Goal: Task Accomplishment & Management: Manage account settings

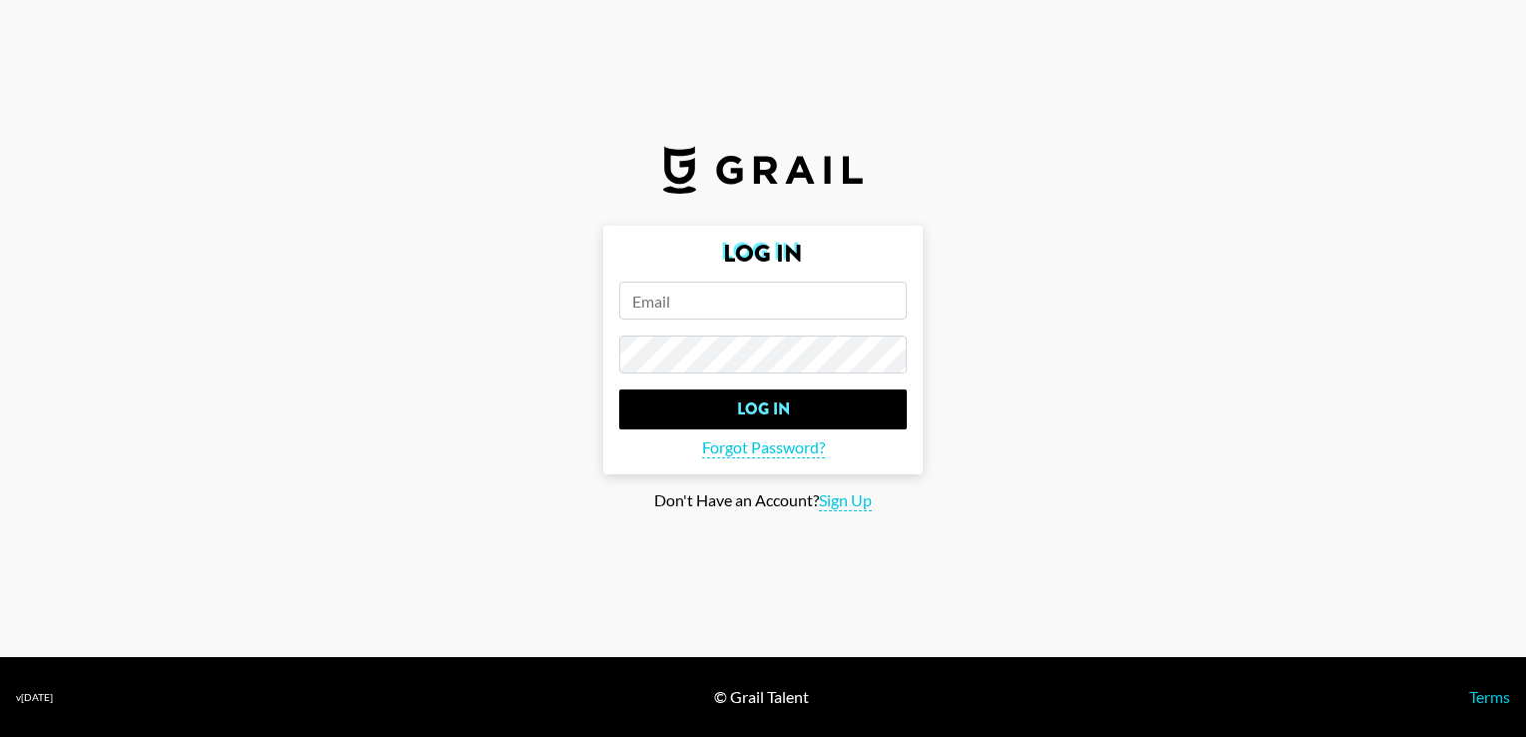
click at [685, 302] on input "email" at bounding box center [763, 301] width 288 height 38
type input "[EMAIL_ADDRESS][DOMAIN_NAME]"
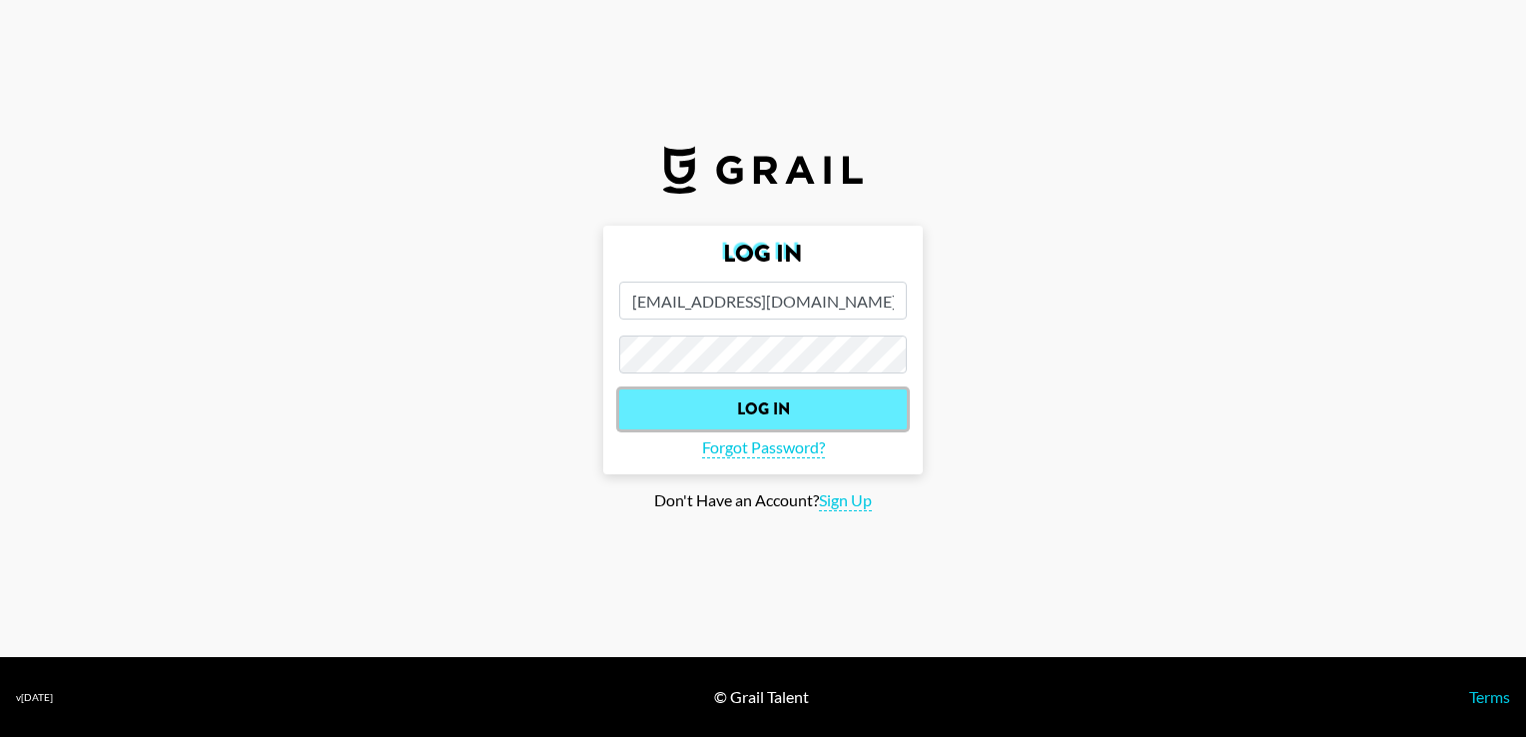
click at [814, 400] on input "Log In" at bounding box center [763, 410] width 288 height 40
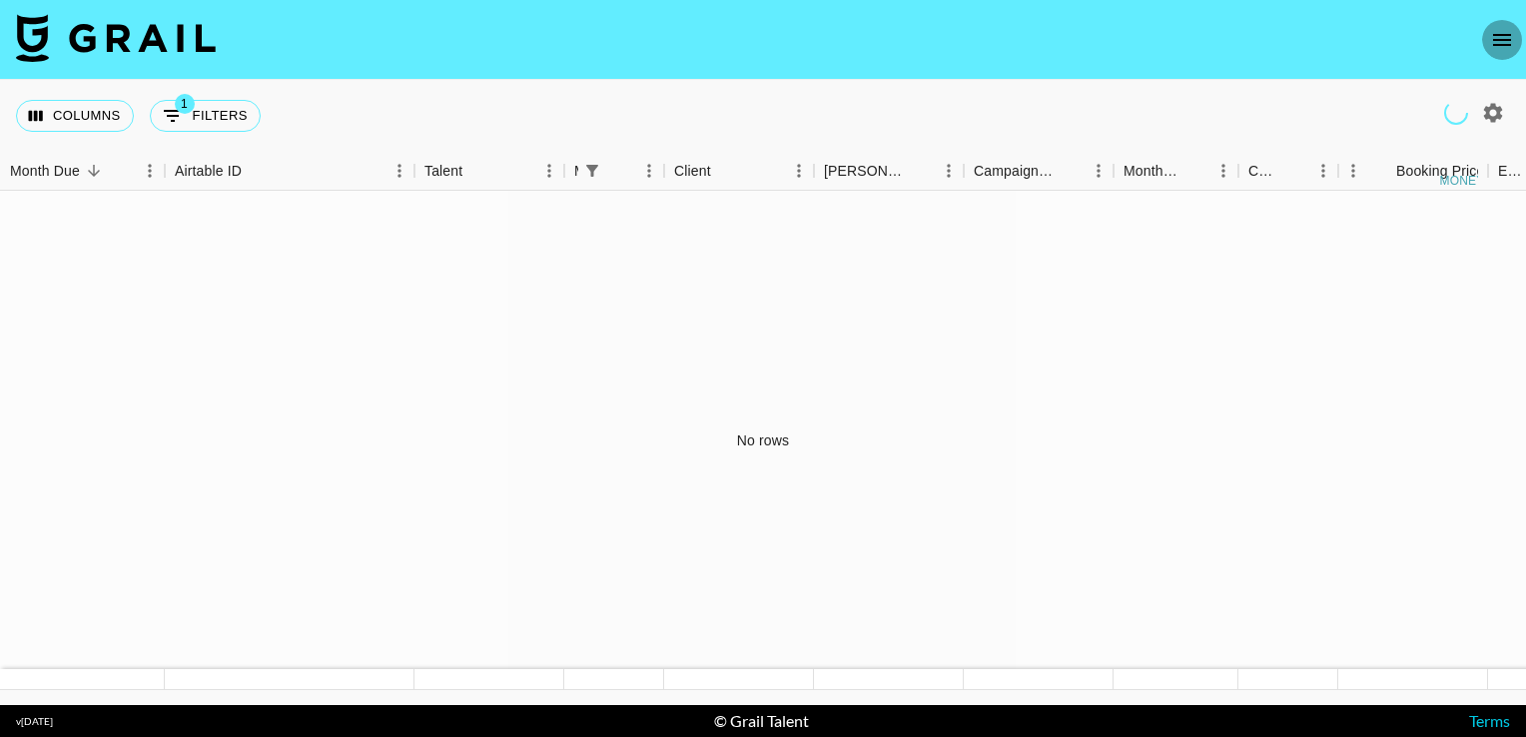
click at [1502, 35] on icon "open drawer" at bounding box center [1502, 40] width 18 height 12
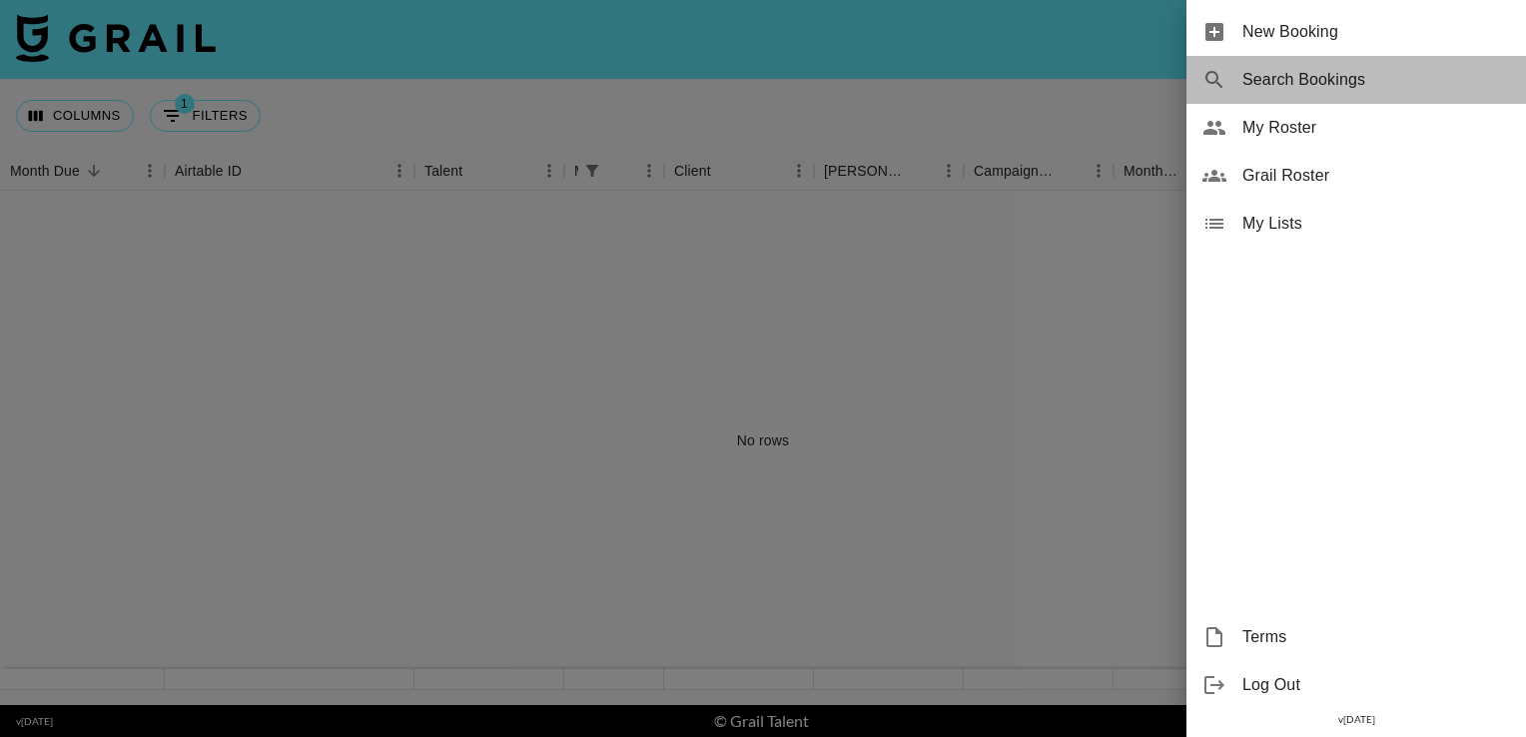
click at [1333, 91] on span "Search Bookings" at bounding box center [1377, 80] width 268 height 24
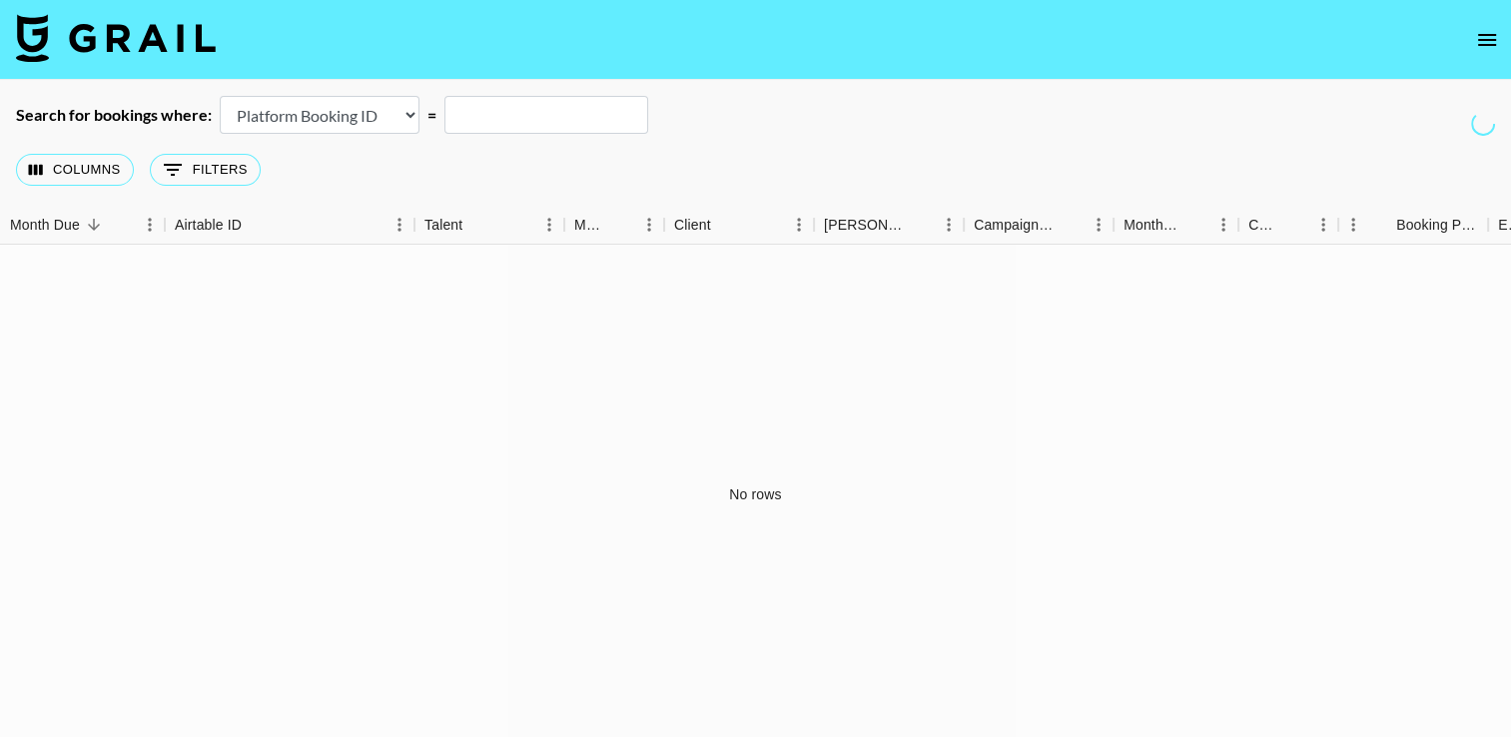
click at [376, 122] on select "Airtable Booking ID Platform Booking ID Platform Campaign ID" at bounding box center [320, 115] width 200 height 38
select select "airtableId"
click at [220, 96] on select "Airtable Booking ID Platform Booking ID Platform Campaign ID" at bounding box center [320, 115] width 200 height 38
click at [501, 122] on input "text" at bounding box center [547, 115] width 204 height 38
click at [1014, 234] on div "Campaign (Type)" at bounding box center [1015, 225] width 82 height 39
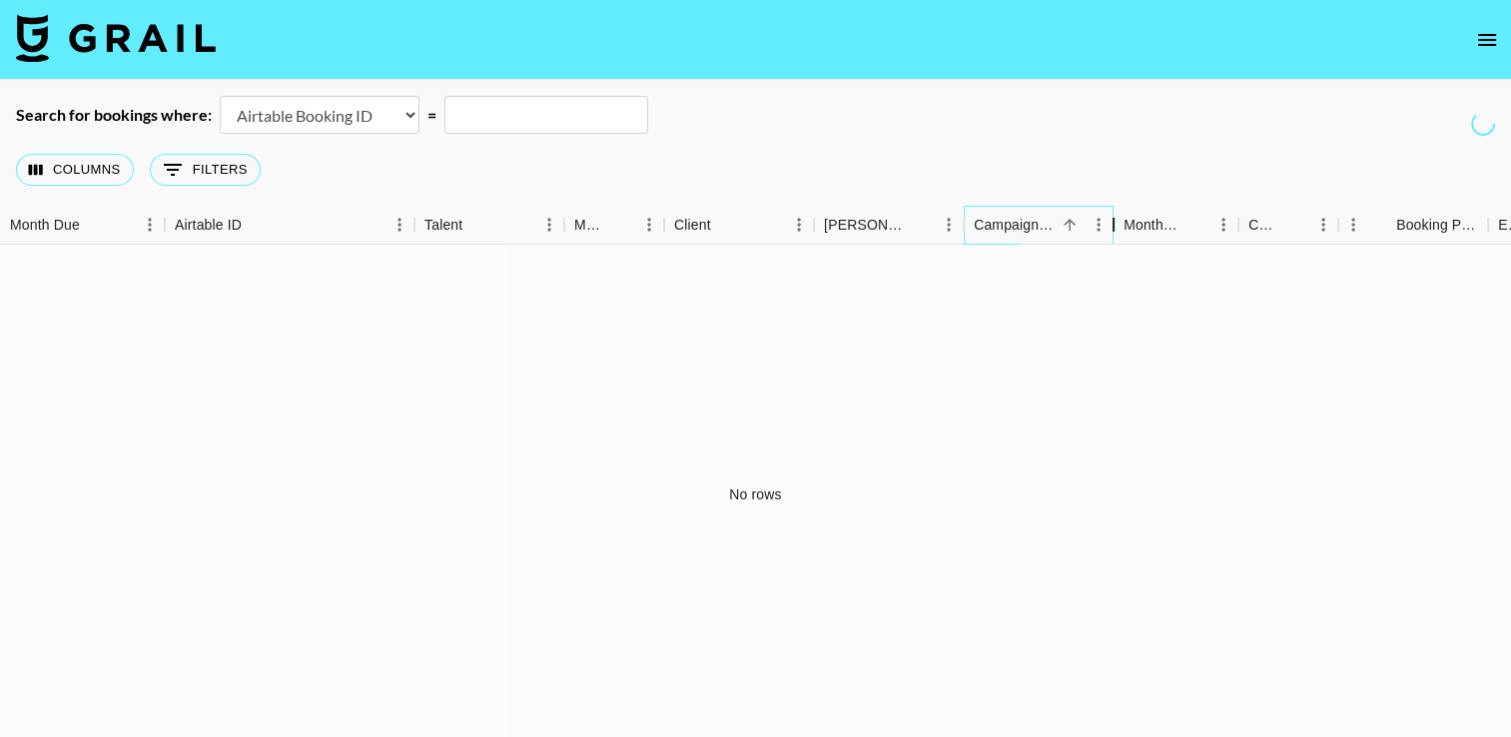
click at [1102, 223] on div "Campaign (Type)" at bounding box center [1114, 225] width 24 height 39
click at [1039, 224] on div "Campaign (Type)" at bounding box center [1015, 225] width 82 height 39
click at [534, 105] on input "text" at bounding box center [547, 115] width 204 height 38
type input "fitness"
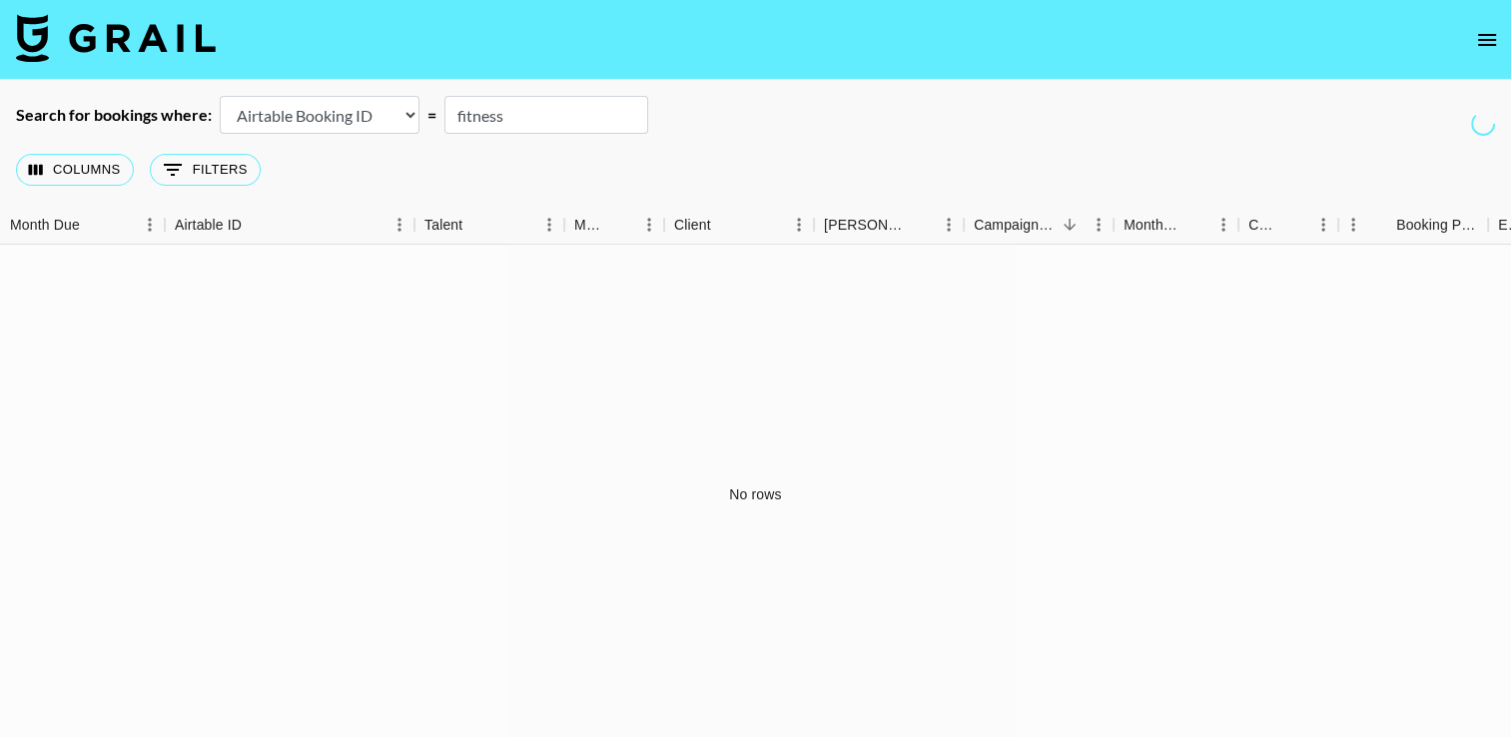
click at [1490, 39] on icon "open drawer" at bounding box center [1487, 40] width 18 height 12
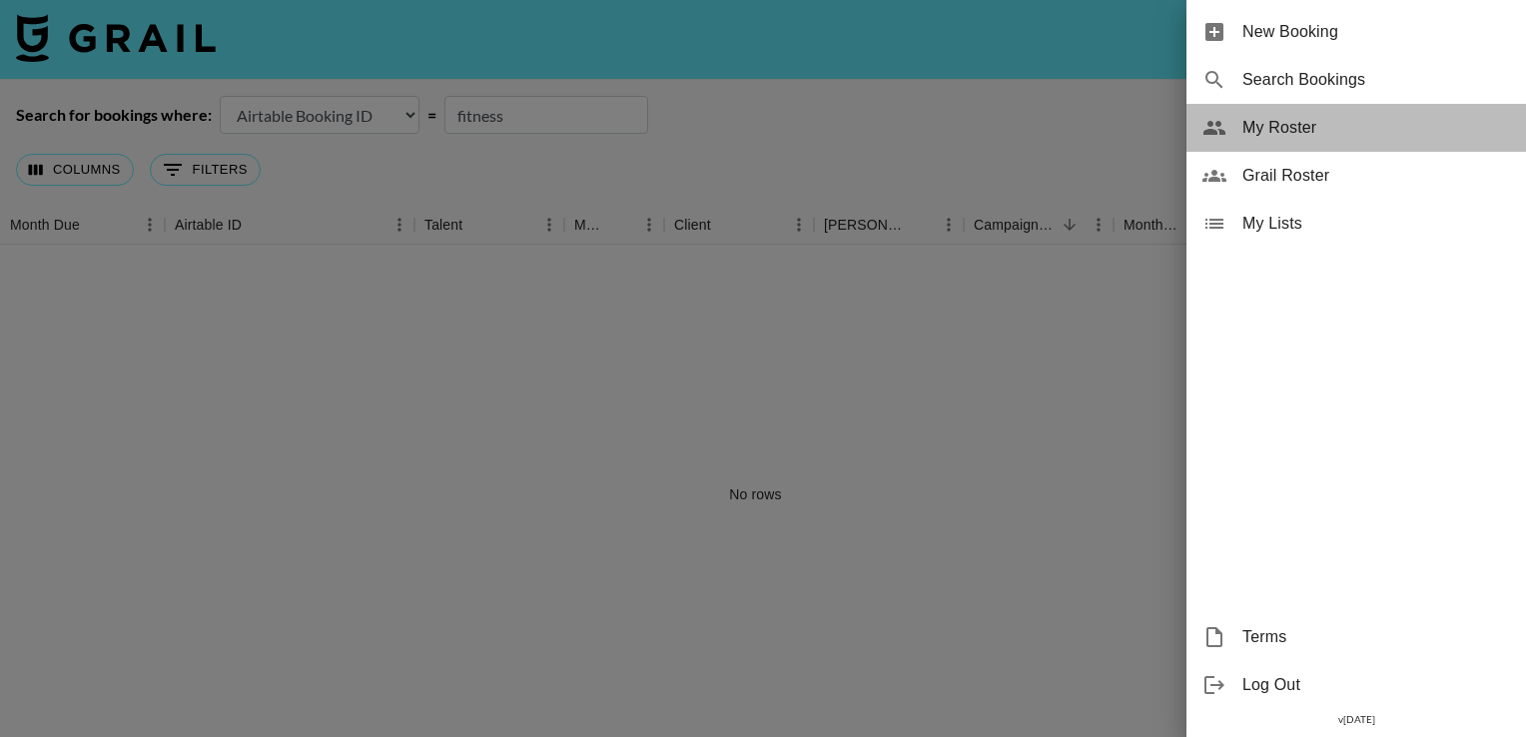
click at [1336, 132] on span "My Roster" at bounding box center [1377, 128] width 268 height 24
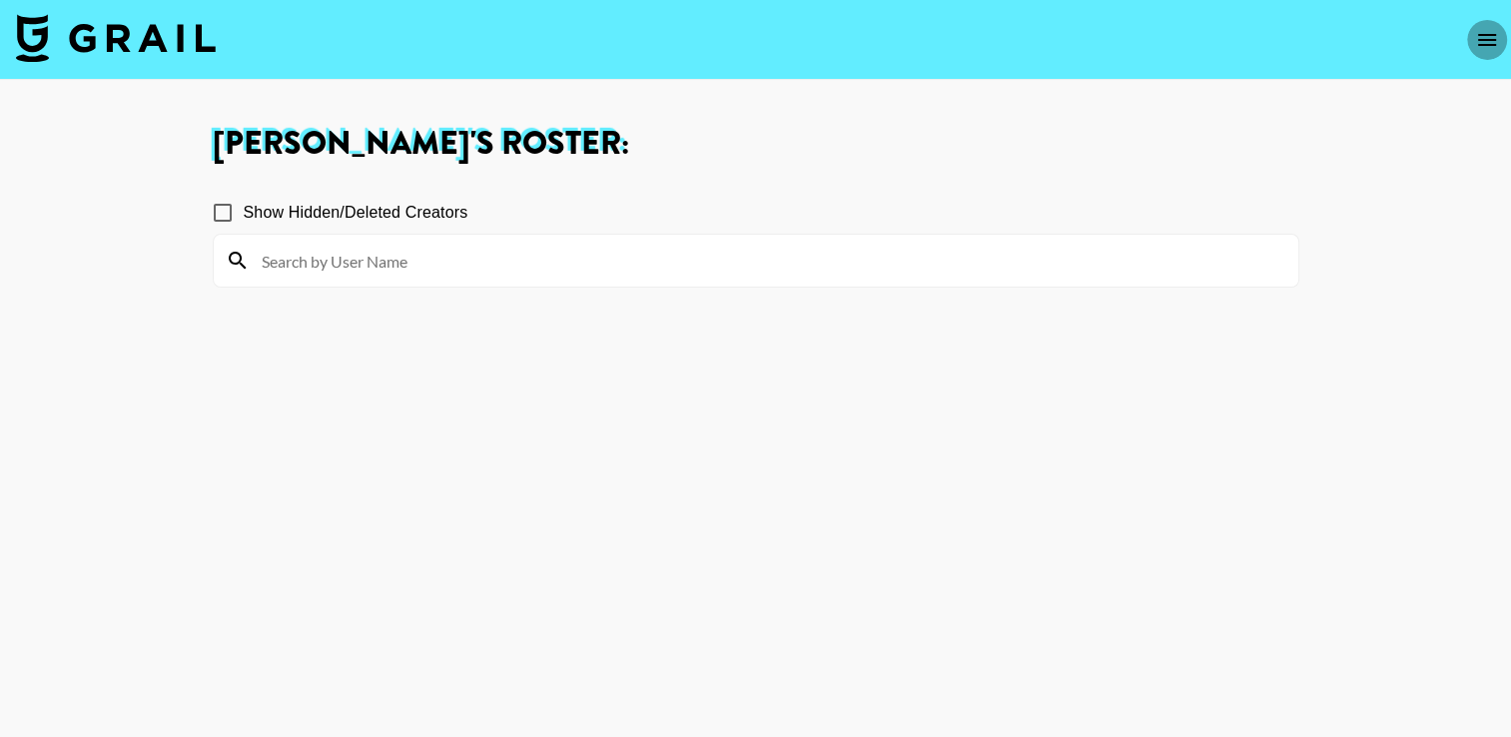
click at [1492, 49] on icon "open drawer" at bounding box center [1487, 40] width 24 height 24
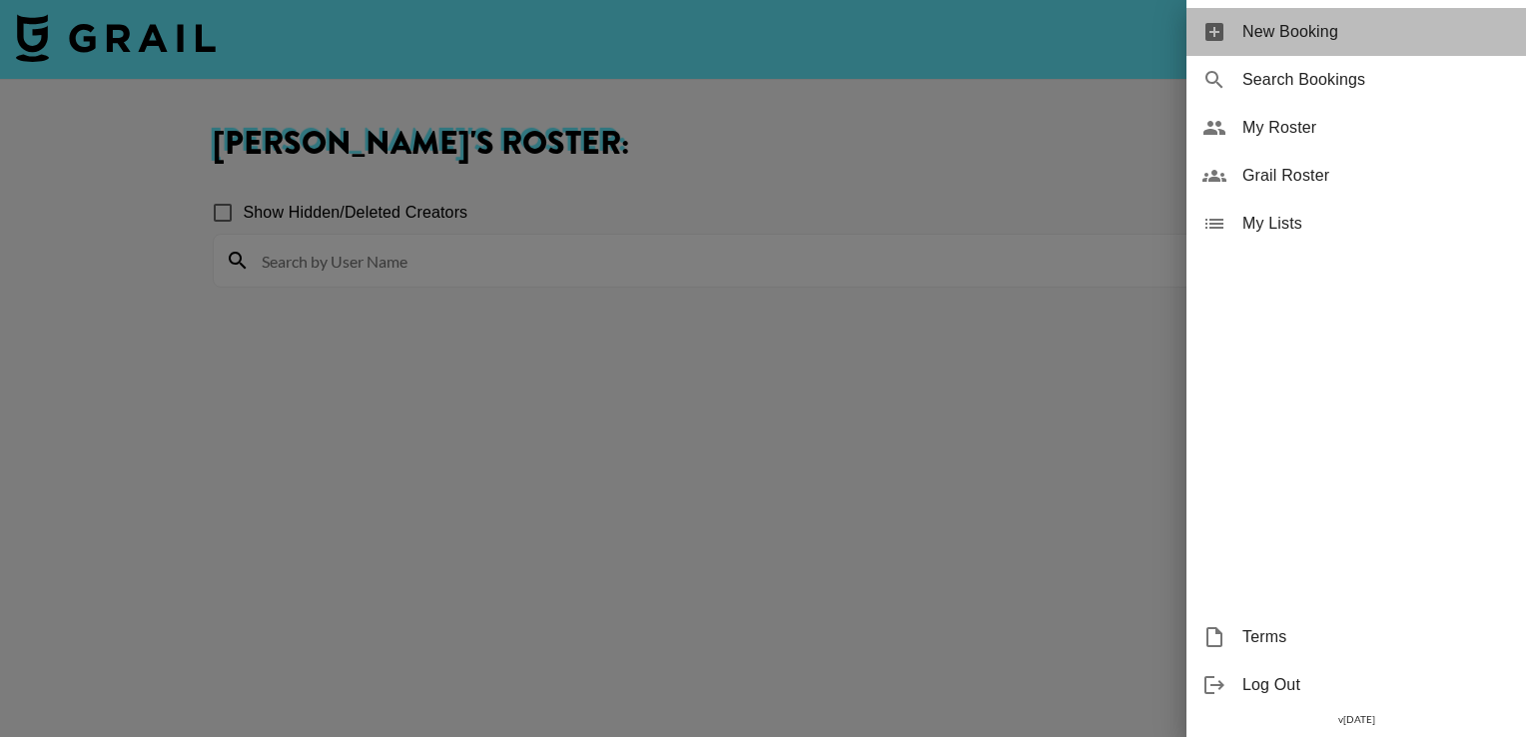
click at [1324, 41] on span "New Booking" at bounding box center [1377, 32] width 268 height 24
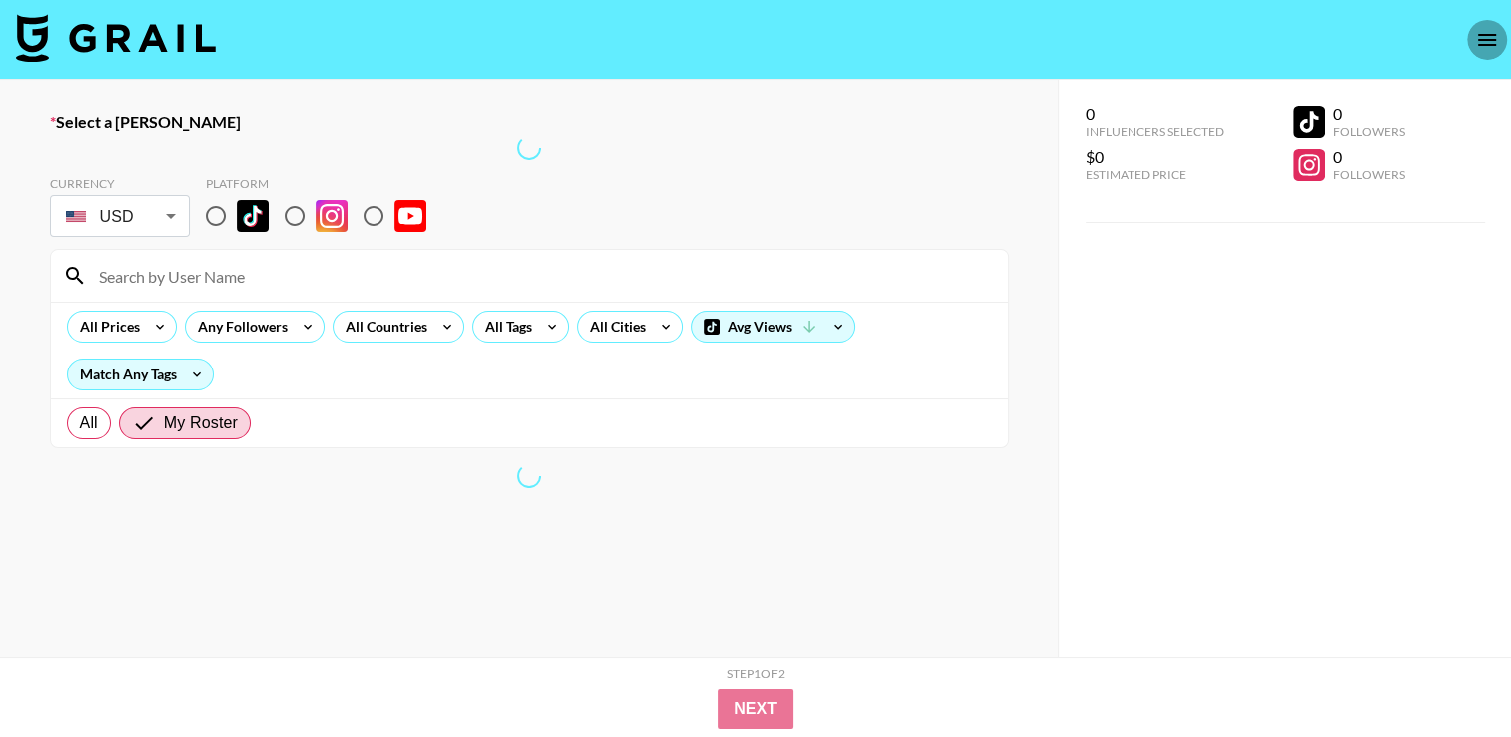
click at [1483, 46] on icon "open drawer" at bounding box center [1487, 40] width 24 height 24
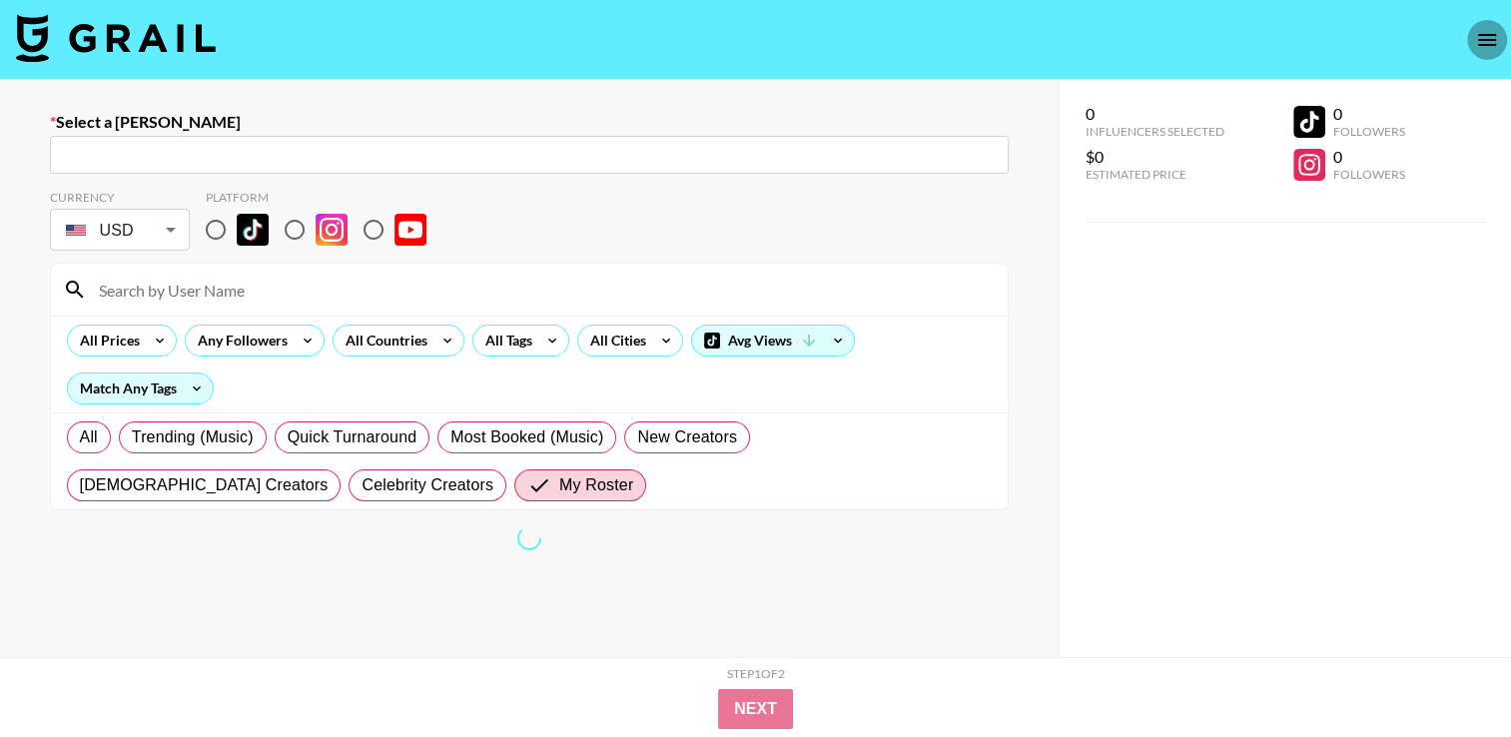
click at [1486, 45] on icon "open drawer" at bounding box center [1487, 40] width 18 height 12
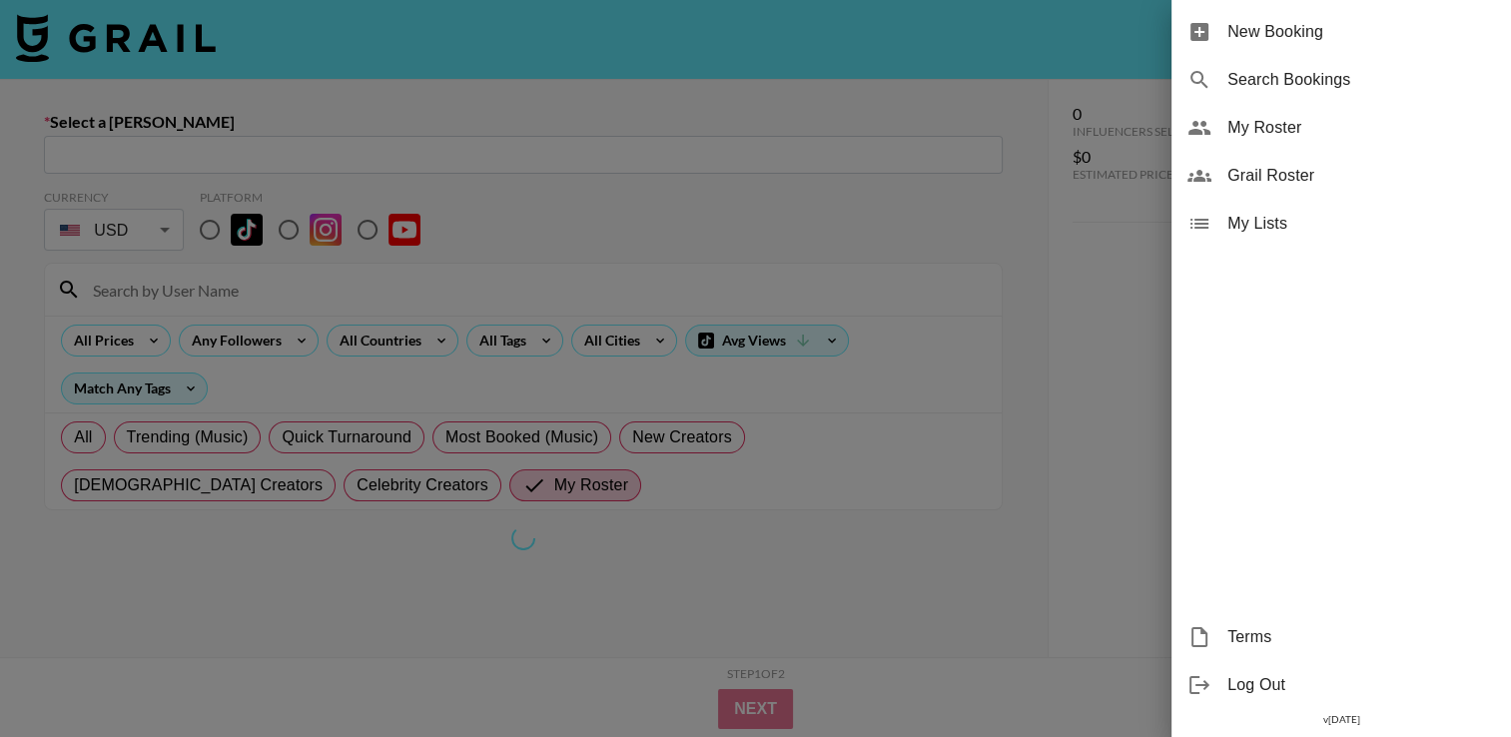
click at [1298, 172] on span "Grail Roster" at bounding box center [1362, 176] width 268 height 24
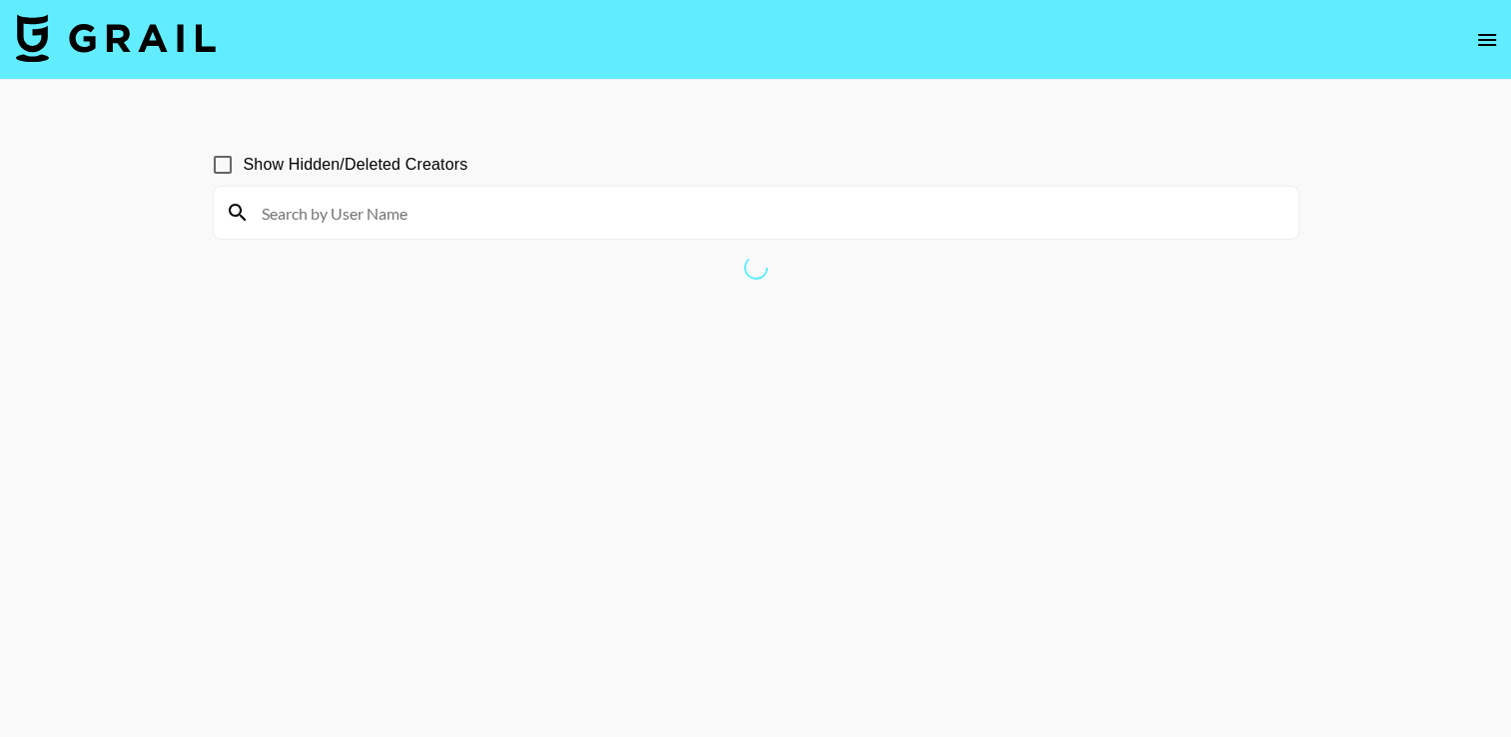
click at [1508, 39] on nav at bounding box center [755, 40] width 1511 height 80
